Goal: Information Seeking & Learning: Check status

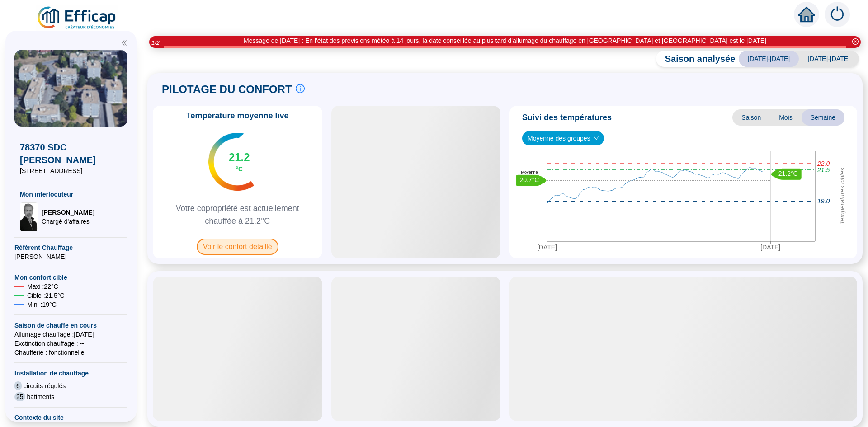
click at [240, 251] on span "Voir le confort détaillé" at bounding box center [238, 247] width 82 height 16
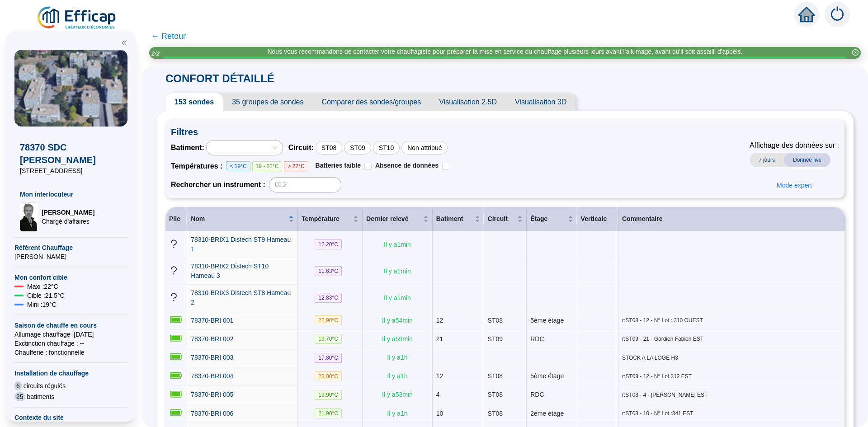
click at [260, 148] on div at bounding box center [239, 148] width 63 height 13
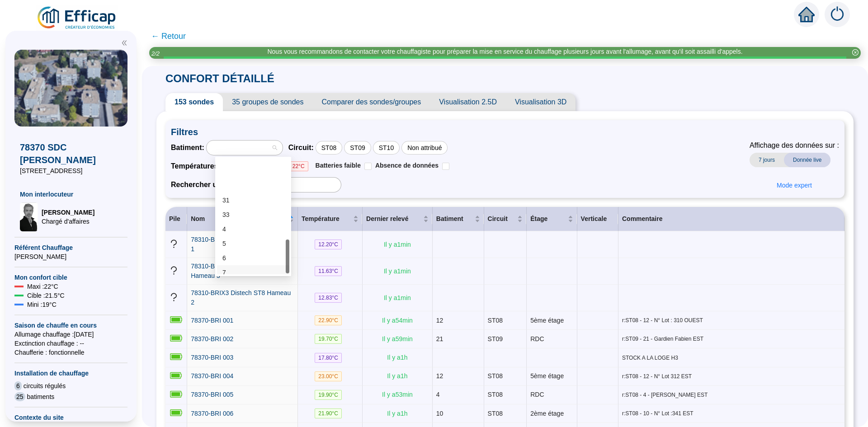
scroll to position [271, 0]
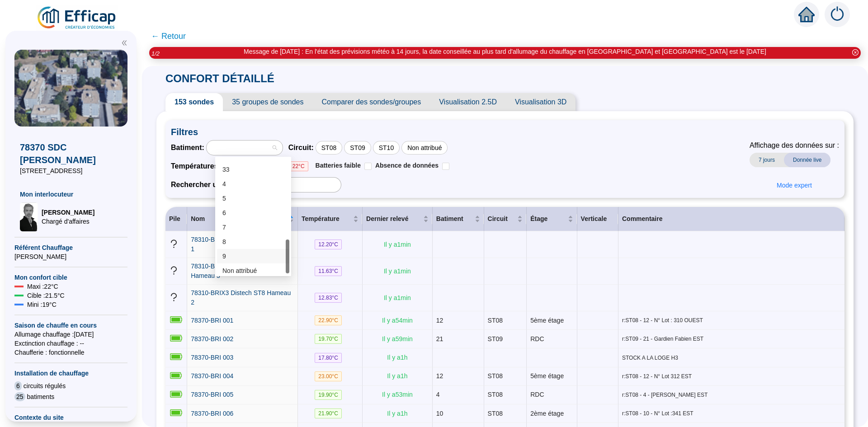
click at [244, 260] on div "9" at bounding box center [252, 256] width 61 height 9
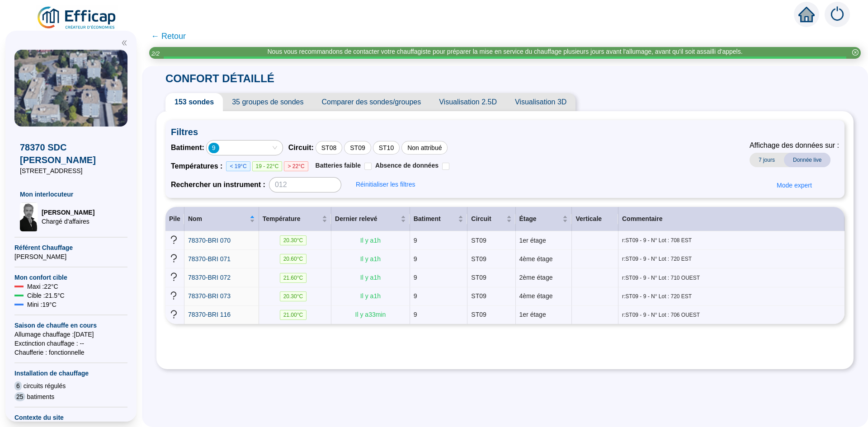
click at [283, 149] on div "9" at bounding box center [245, 148] width 76 height 14
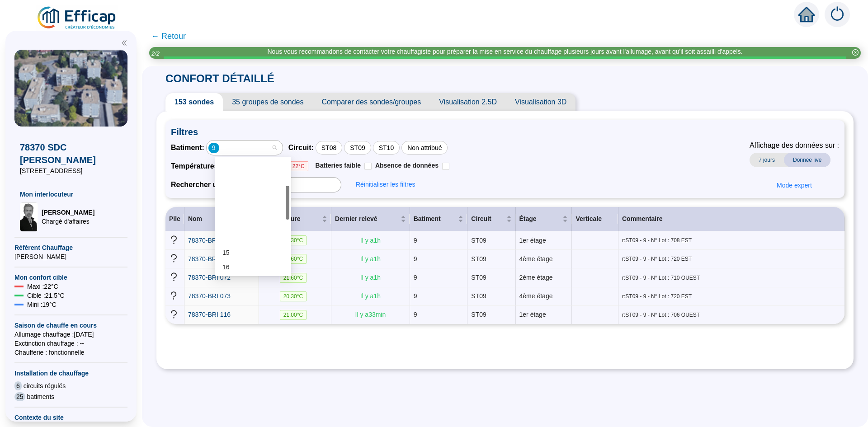
scroll to position [90, 0]
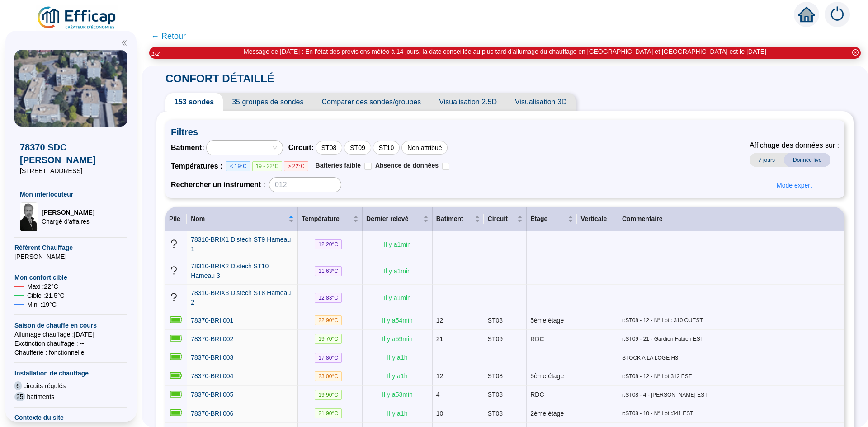
click at [253, 148] on div at bounding box center [239, 148] width 63 height 13
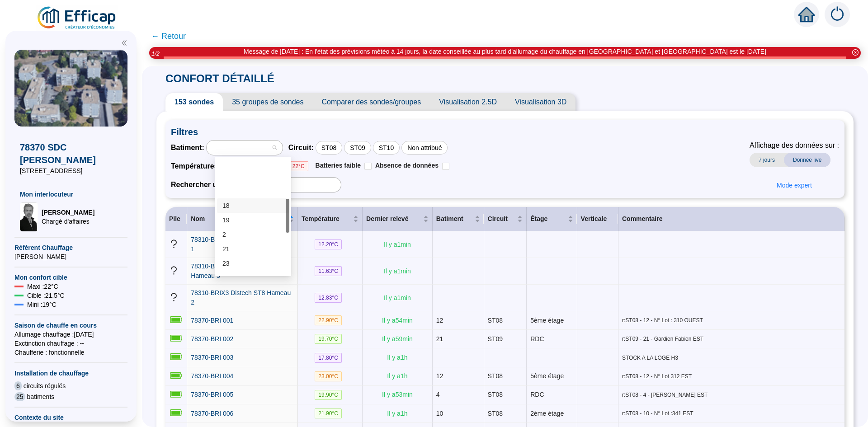
scroll to position [136, 0]
click at [236, 244] on div "27" at bounding box center [252, 247] width 61 height 9
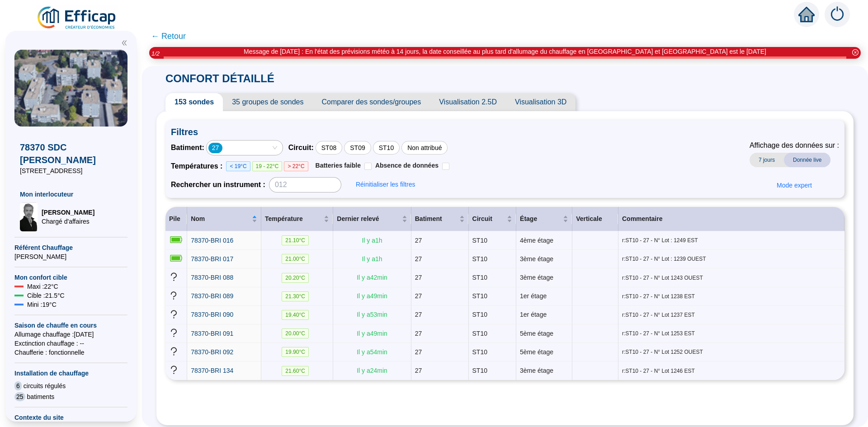
click at [239, 146] on div "27" at bounding box center [239, 148] width 63 height 13
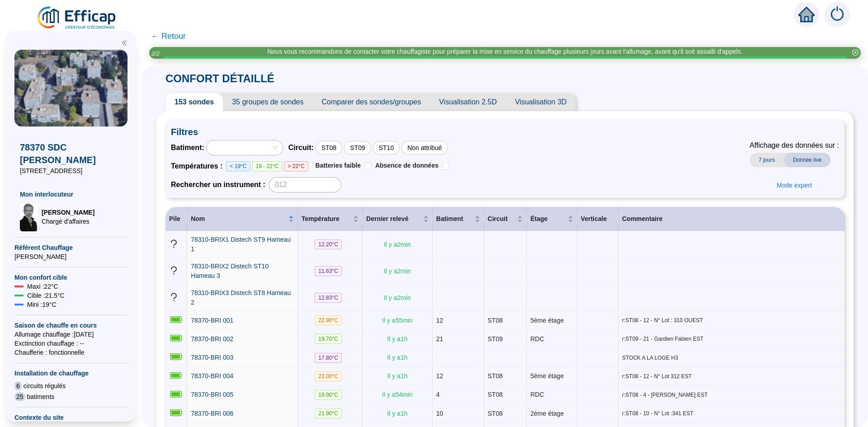
click at [282, 146] on div at bounding box center [245, 148] width 76 height 14
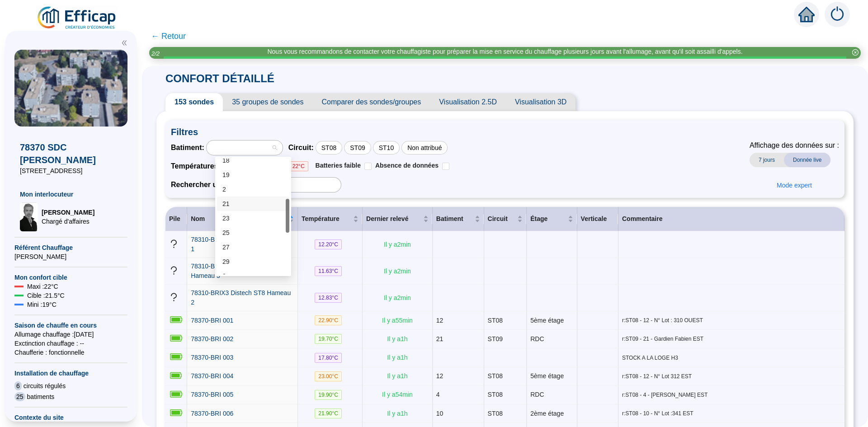
click at [234, 203] on div "21" at bounding box center [252, 203] width 61 height 9
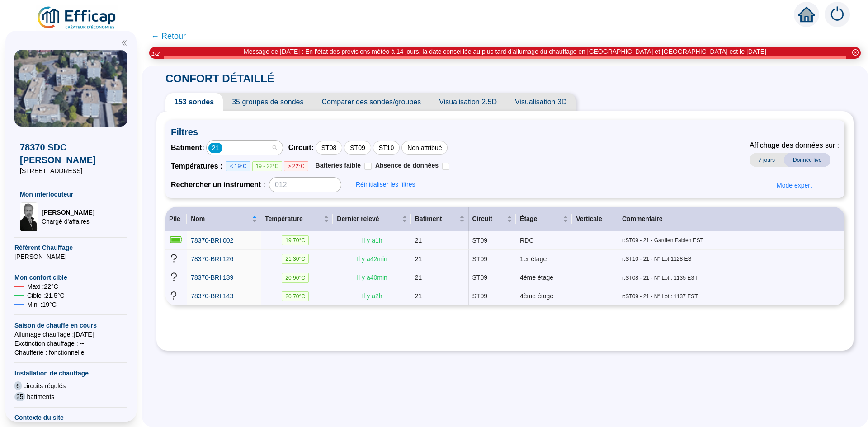
click at [283, 145] on div "21" at bounding box center [245, 148] width 76 height 14
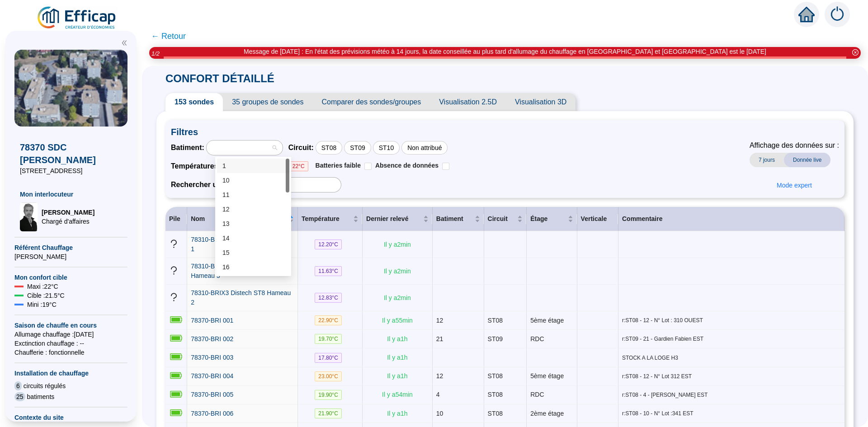
click at [263, 151] on div at bounding box center [239, 148] width 63 height 13
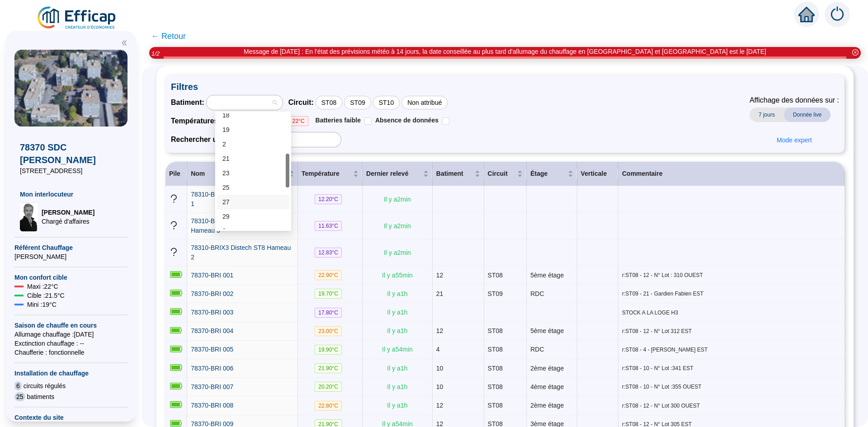
click at [236, 197] on div "27" at bounding box center [253, 202] width 72 height 14
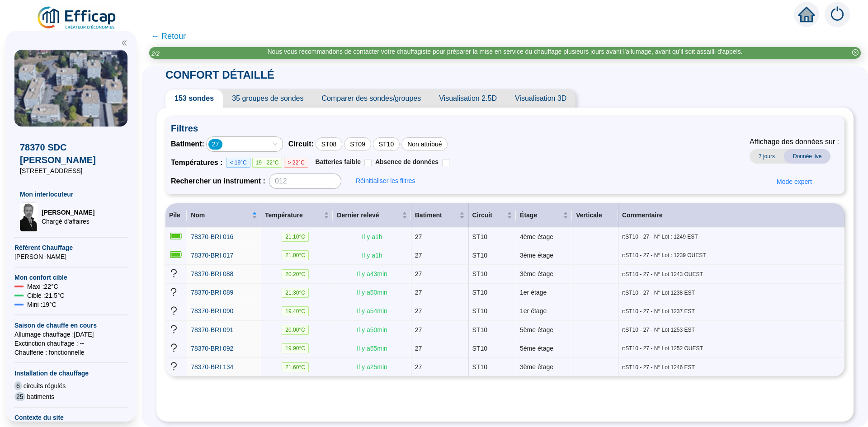
scroll to position [7, 0]
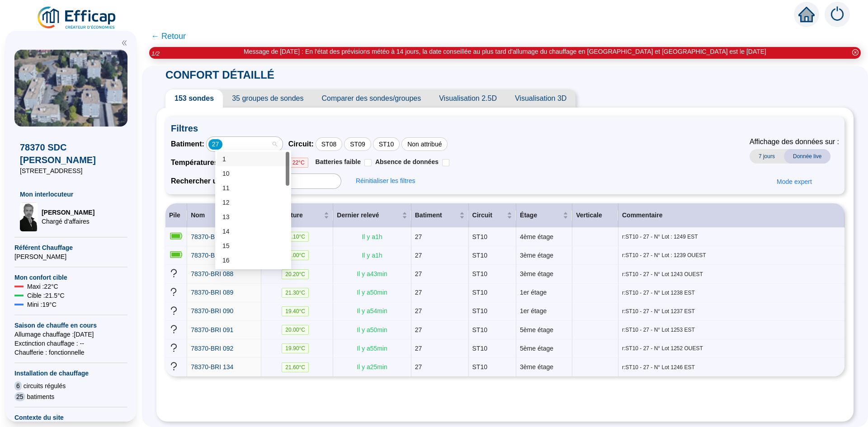
click at [261, 143] on div "27" at bounding box center [239, 144] width 63 height 13
click at [270, 310] on td "19.40 °C" at bounding box center [297, 311] width 72 height 19
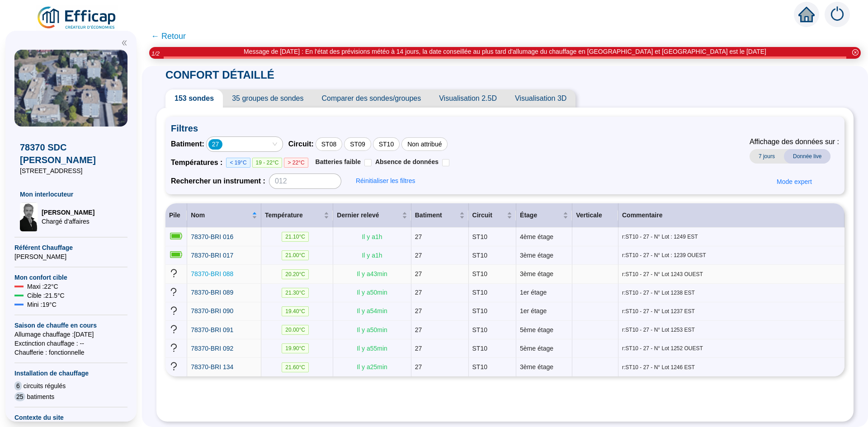
click at [214, 271] on span "78370-BRI 088" at bounding box center [212, 273] width 43 height 7
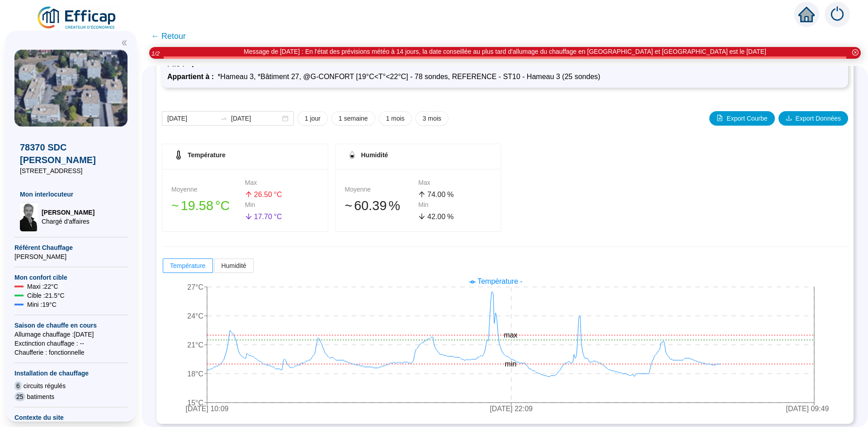
scroll to position [75, 0]
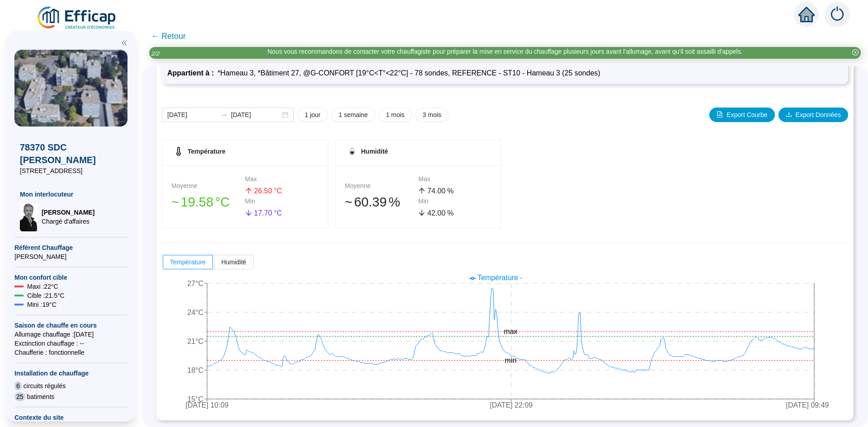
click at [853, 52] on icon "close-circle" at bounding box center [855, 52] width 6 height 6
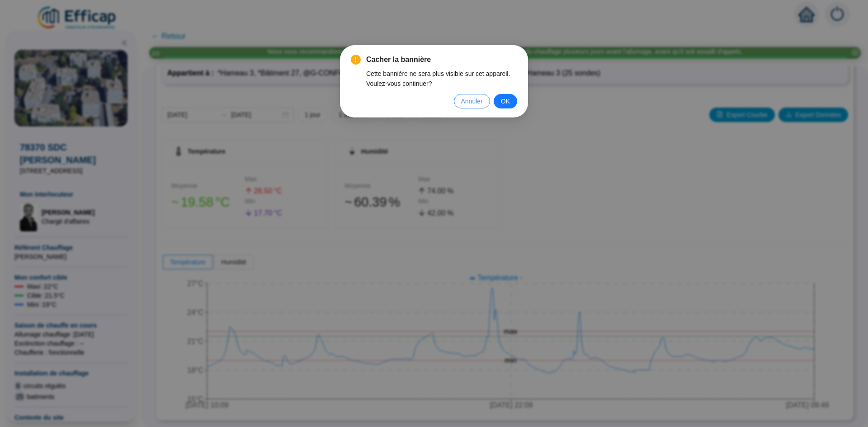
click at [468, 103] on span "Annuler" at bounding box center [472, 101] width 22 height 10
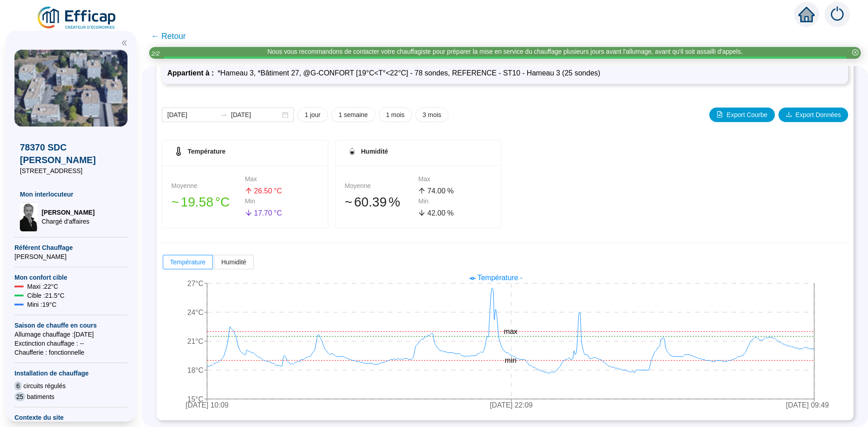
click at [181, 32] on span "← Retour" at bounding box center [168, 36] width 35 height 13
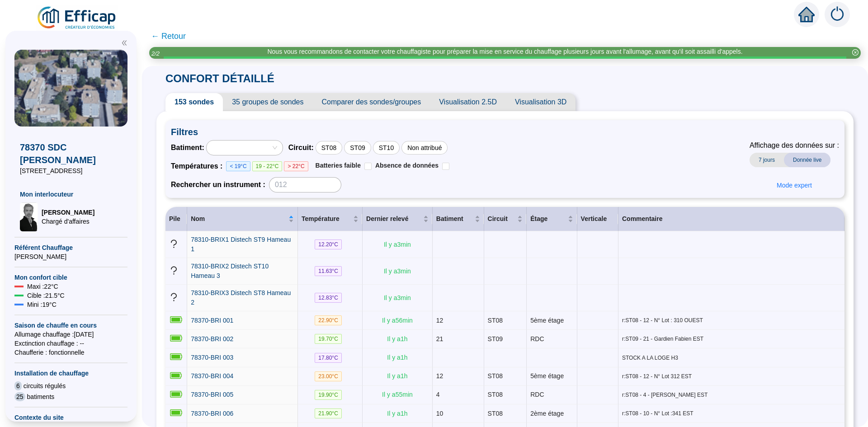
click at [177, 36] on span "← Retour" at bounding box center [168, 36] width 35 height 13
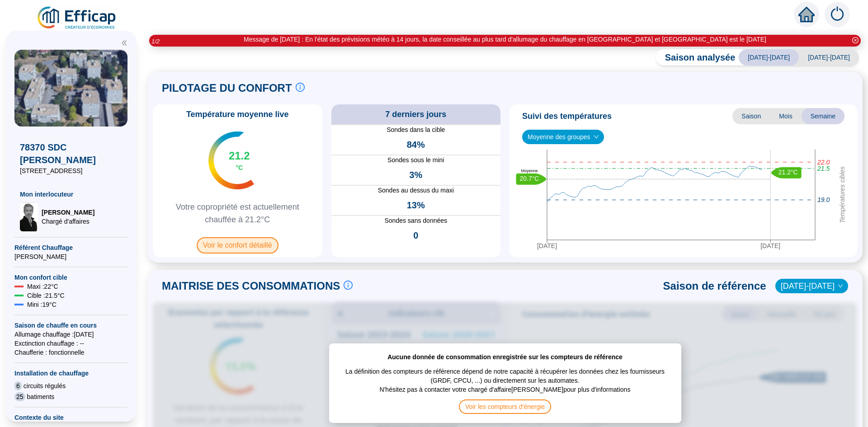
click at [255, 245] on span "Voir le confort détaillé" at bounding box center [238, 245] width 82 height 16
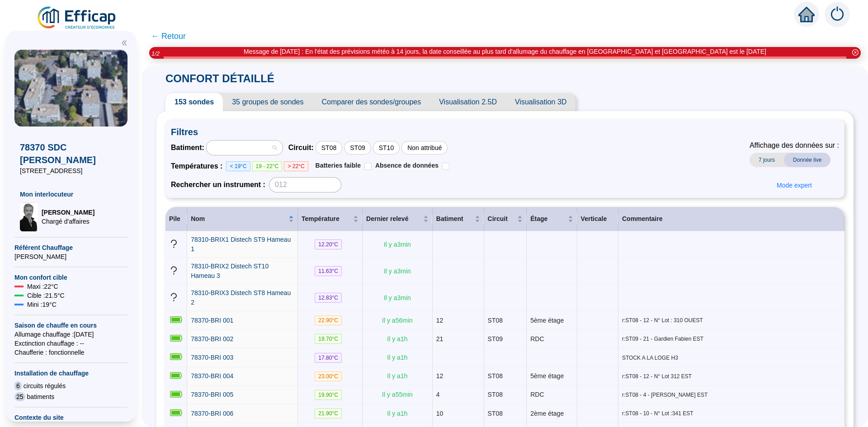
click at [280, 148] on div at bounding box center [245, 148] width 76 height 14
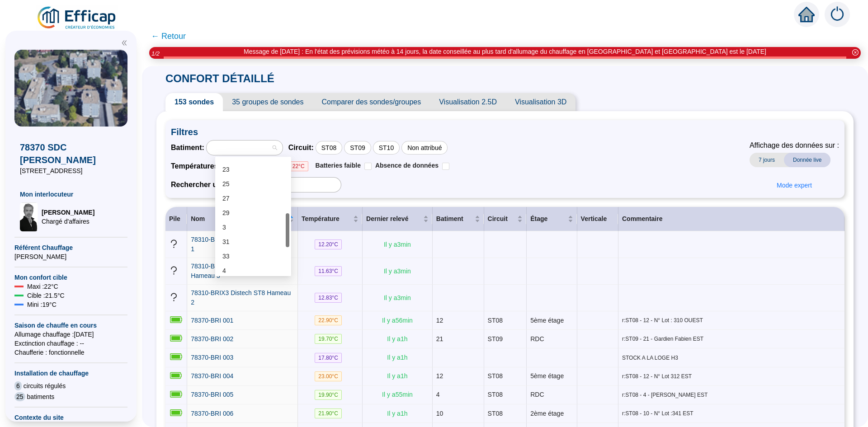
scroll to position [139, 0]
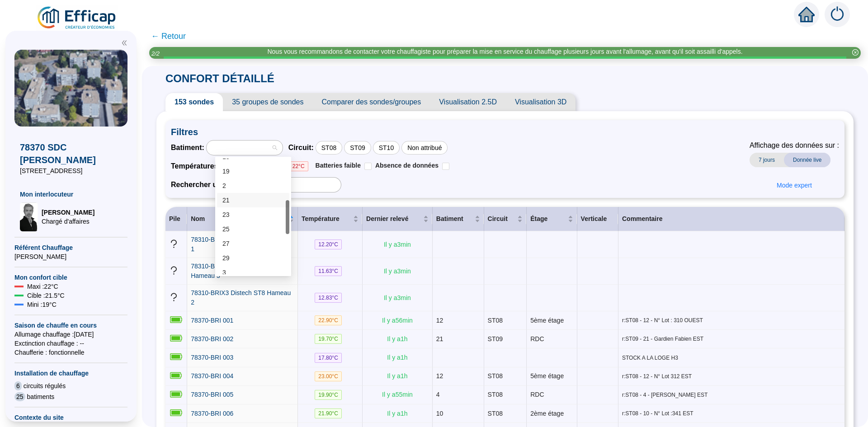
click at [245, 198] on div "21" at bounding box center [252, 200] width 61 height 9
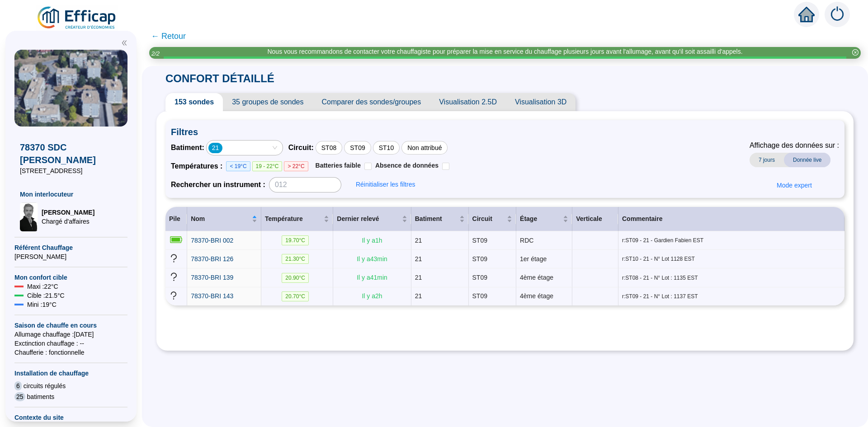
click at [271, 151] on div "21" at bounding box center [239, 148] width 63 height 13
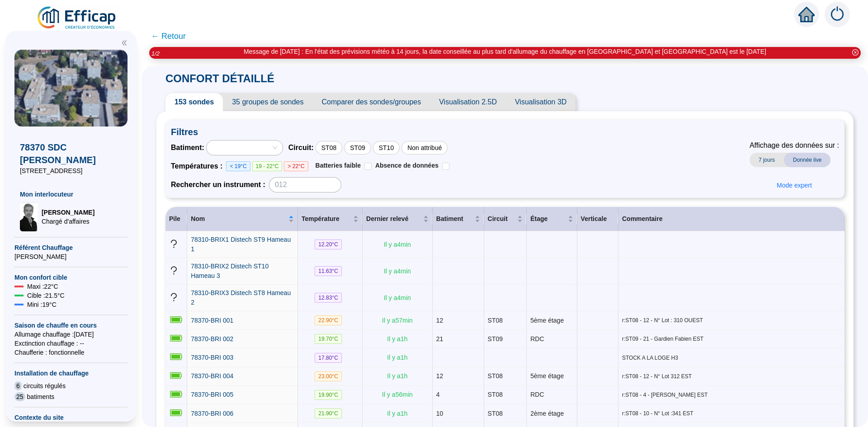
click at [259, 142] on div at bounding box center [239, 148] width 63 height 13
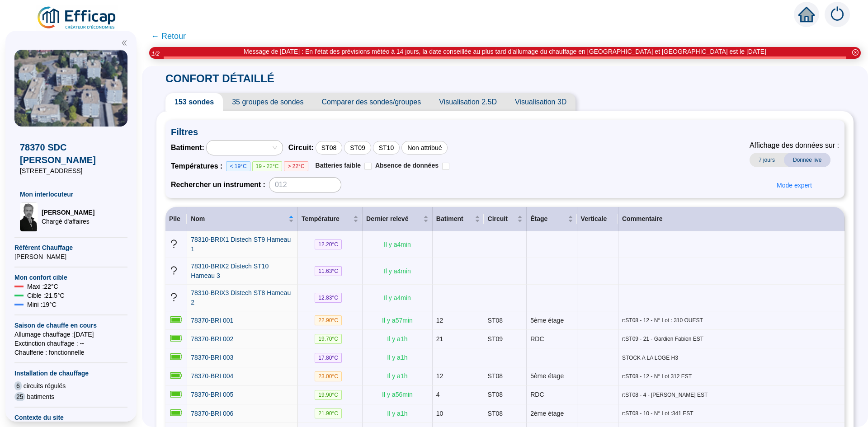
click at [313, 123] on div "Filtres Batiment : Circuit : ST08 ST09 ST10 Non attribué Températures : < 19°C …" at bounding box center [504, 159] width 679 height 78
click at [250, 164] on span "< 19°C" at bounding box center [238, 166] width 24 height 10
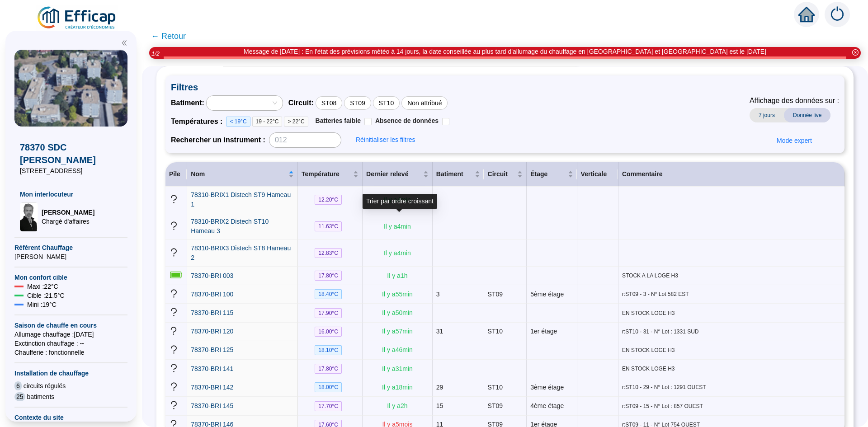
scroll to position [88, 0]
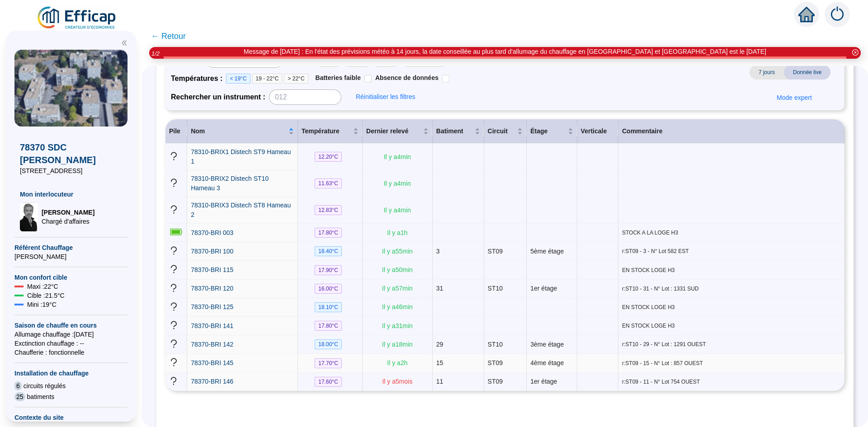
drag, startPoint x: 344, startPoint y: 343, endPoint x: 340, endPoint y: 244, distance: 98.6
click at [349, 311] on tbody "78310-BRIX1 Distech ST9 Hameau 1 12.20 °C Il y a 4 min 78310-BRIX2 Distech ST10…" at bounding box center [504, 267] width 679 height 247
click at [529, 183] on td at bounding box center [552, 183] width 50 height 27
